Goal: Task Accomplishment & Management: Manage account settings

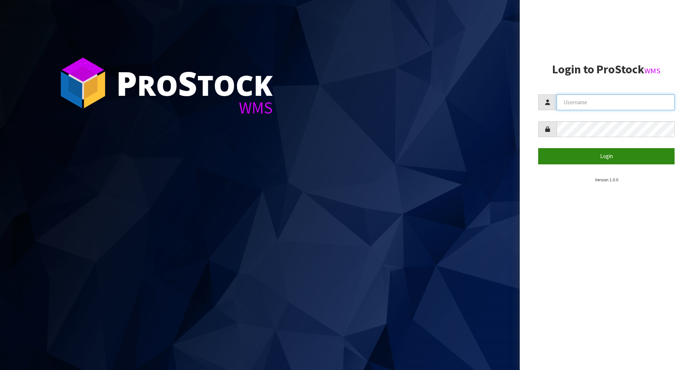
type input "[PERSON_NAME]"
click at [608, 156] on button "Login" at bounding box center [606, 156] width 136 height 16
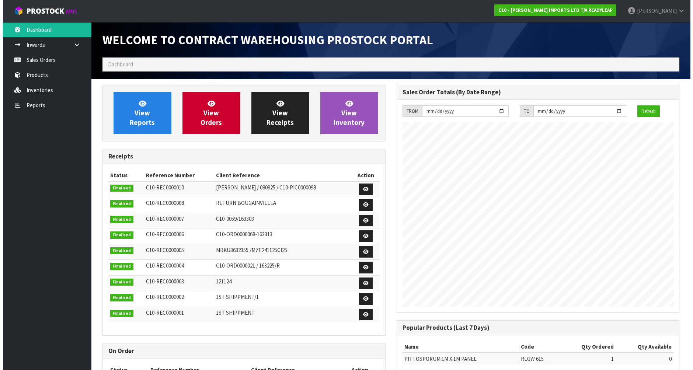
scroll to position [301, 294]
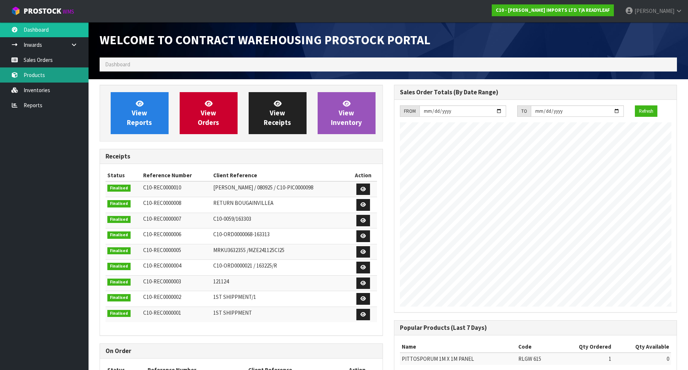
click at [43, 79] on link "Products" at bounding box center [44, 74] width 88 height 15
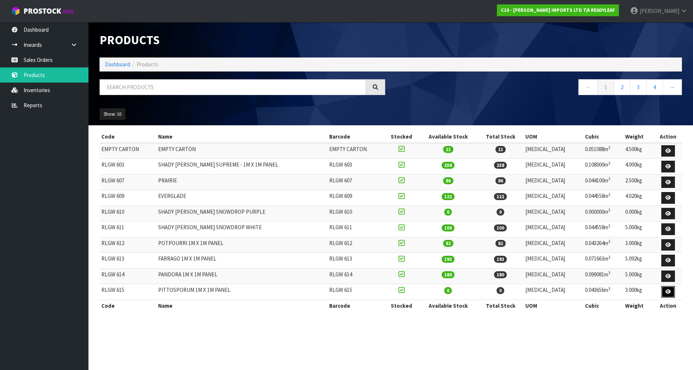
click at [662, 292] on link at bounding box center [669, 292] width 14 height 12
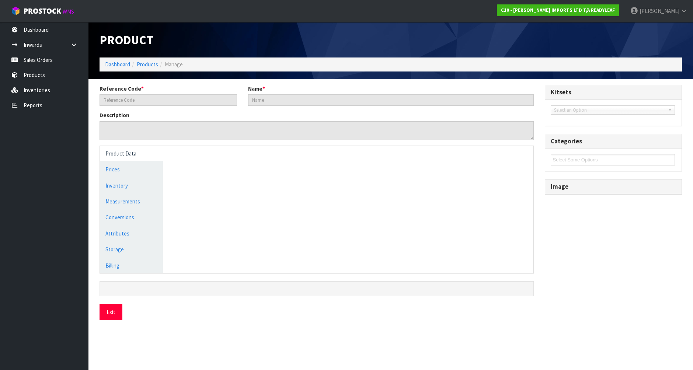
type input "RLGW 615"
type input "PITTOSPORUM 1M X 1M PANEL"
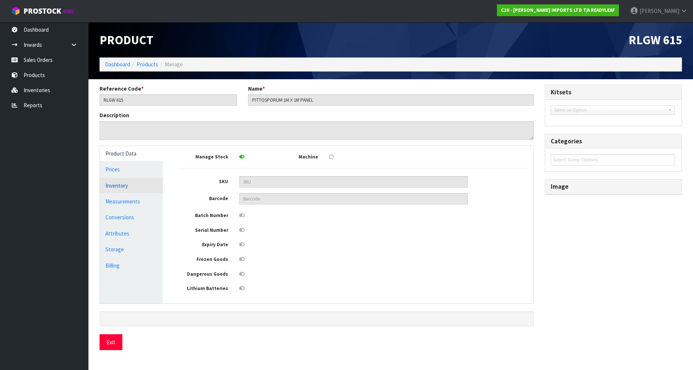
click at [113, 188] on link "Inventory" at bounding box center [131, 185] width 63 height 15
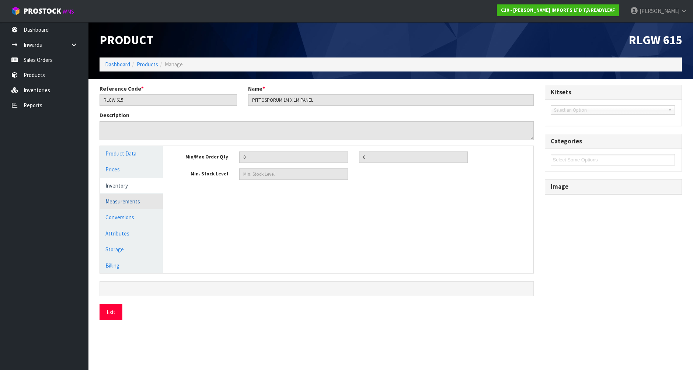
click at [117, 203] on link "Measurements" at bounding box center [131, 201] width 63 height 15
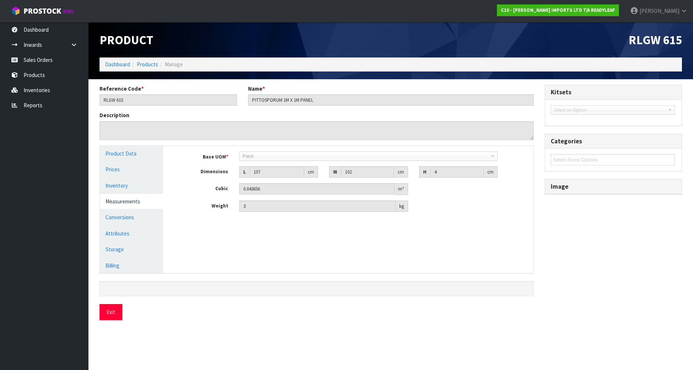
click at [275, 156] on span "Piece" at bounding box center [365, 156] width 245 height 9
click at [259, 155] on span "Piece" at bounding box center [365, 156] width 245 height 9
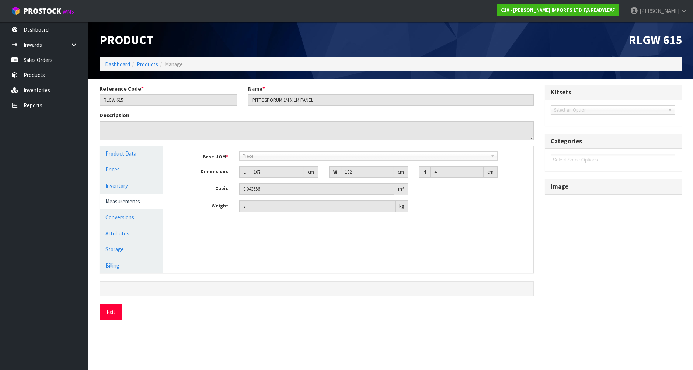
click at [494, 158] on b at bounding box center [494, 156] width 7 height 8
click at [492, 156] on b at bounding box center [494, 156] width 7 height 8
click at [43, 90] on link "Inventories" at bounding box center [44, 90] width 88 height 15
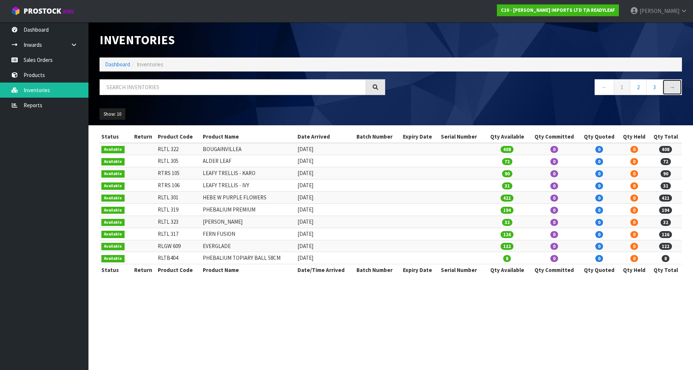
click at [670, 86] on link "→" at bounding box center [673, 87] width 20 height 16
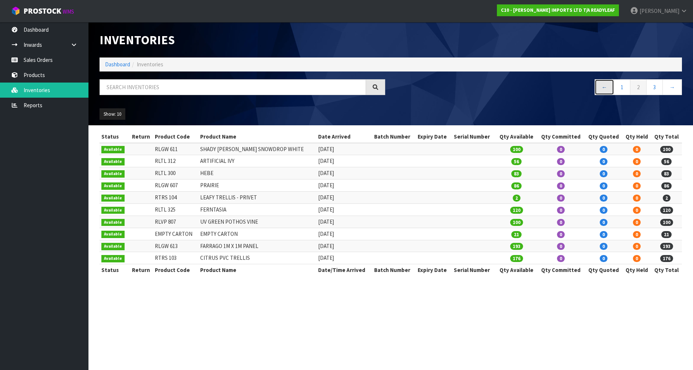
click at [608, 87] on link "←" at bounding box center [605, 87] width 20 height 16
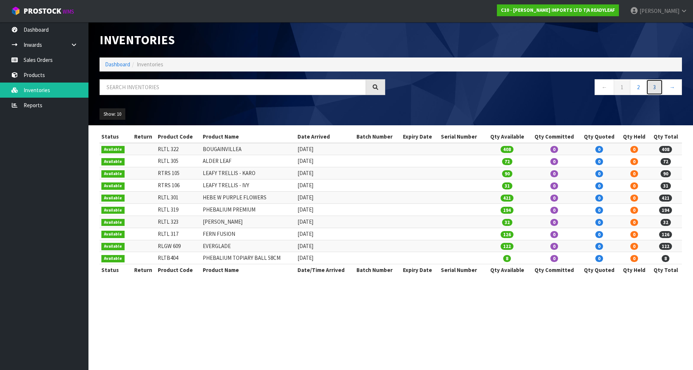
click at [654, 88] on link "3" at bounding box center [654, 87] width 17 height 16
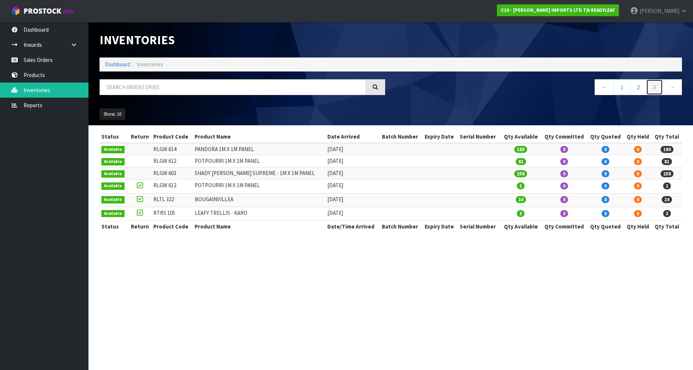
click at [657, 87] on link "3" at bounding box center [654, 87] width 17 height 16
click at [653, 89] on link "3" at bounding box center [654, 87] width 17 height 16
click at [638, 88] on link "2" at bounding box center [638, 87] width 17 height 16
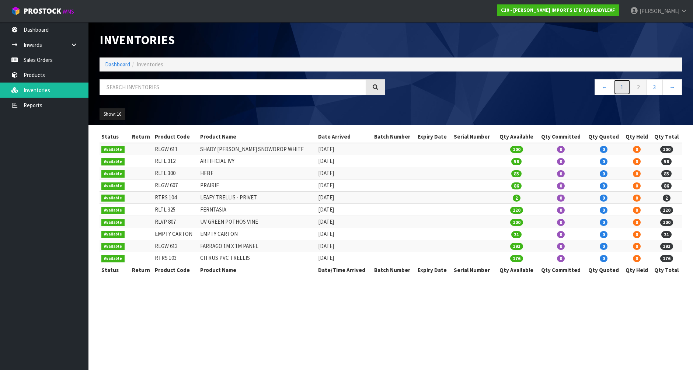
click at [620, 88] on link "1" at bounding box center [622, 87] width 17 height 16
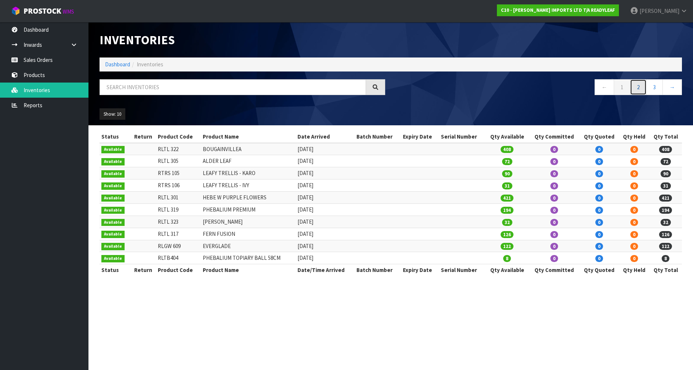
click at [638, 85] on link "2" at bounding box center [638, 87] width 17 height 16
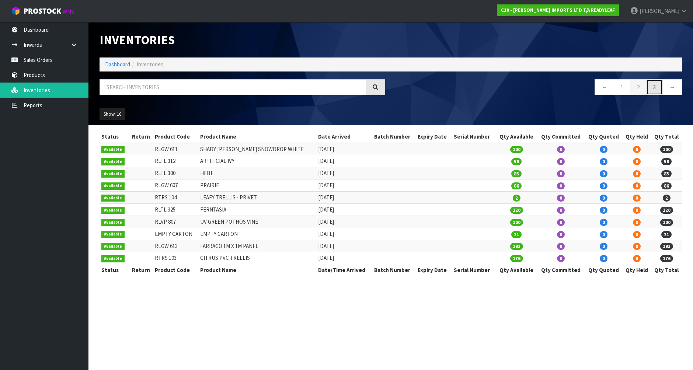
click at [658, 88] on link "3" at bounding box center [654, 87] width 17 height 16
